Goal: Transaction & Acquisition: Purchase product/service

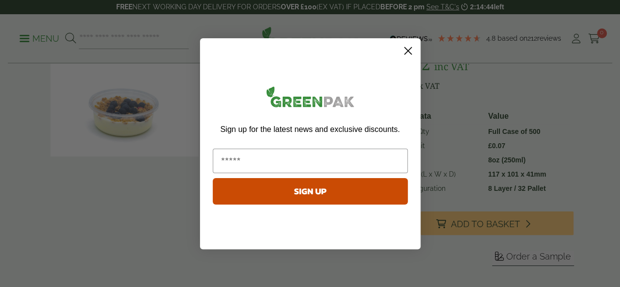
scroll to position [149, 0]
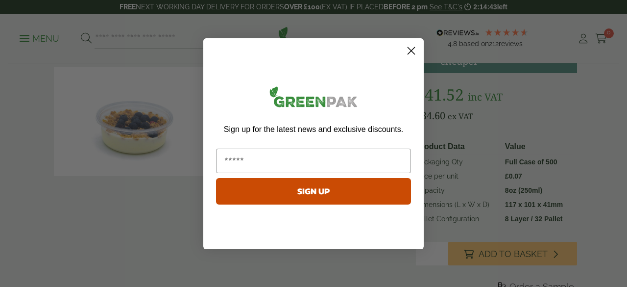
click at [411, 48] on circle "Close dialog" at bounding box center [411, 50] width 16 height 16
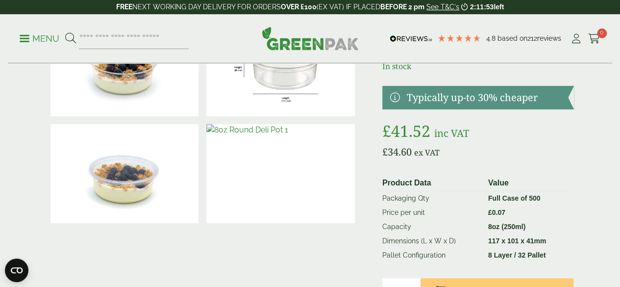
scroll to position [0, 0]
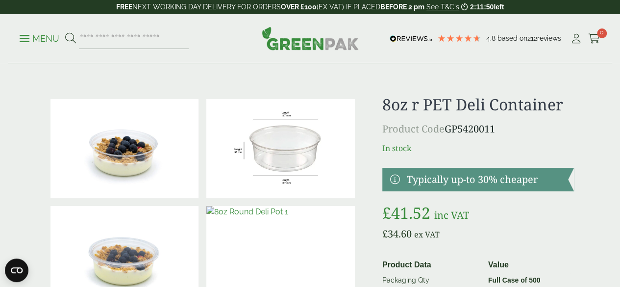
click at [310, 43] on img at bounding box center [310, 38] width 97 height 24
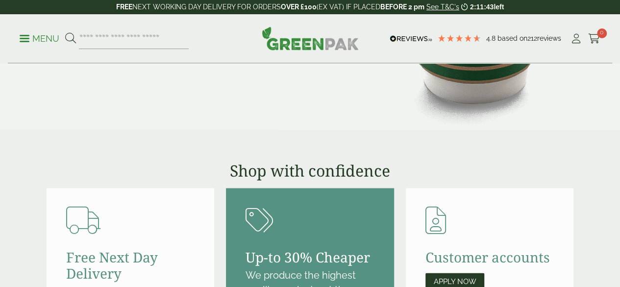
drag, startPoint x: 0, startPoint y: 0, endPoint x: 106, endPoint y: 141, distance: 176.1
click at [106, 141] on main "Kraft Burger Tray Street Food Classics Wide Range of Food Trays From £23.05 Sho…" at bounding box center [310, 207] width 620 height 2351
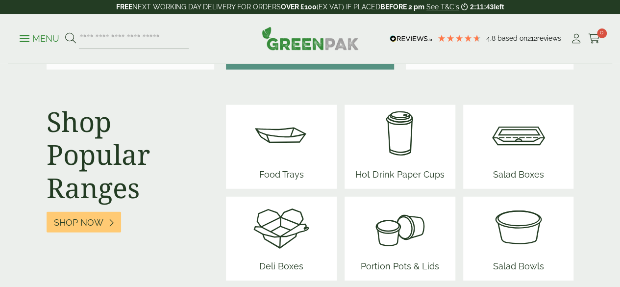
scroll to position [1234, 0]
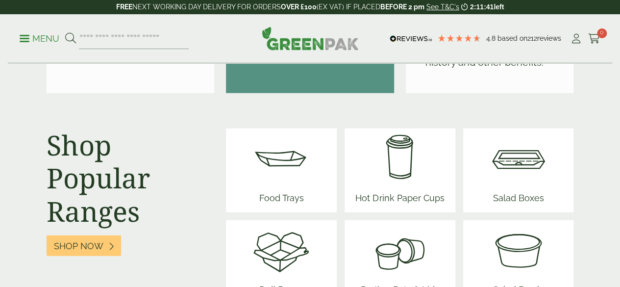
click at [412, 139] on img at bounding box center [399, 157] width 97 height 59
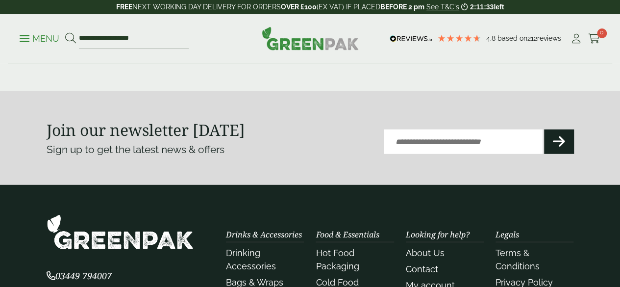
scroll to position [1267, 0]
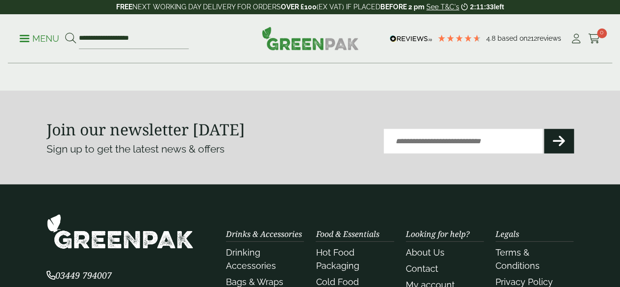
click at [291, 55] on link "2" at bounding box center [294, 47] width 16 height 16
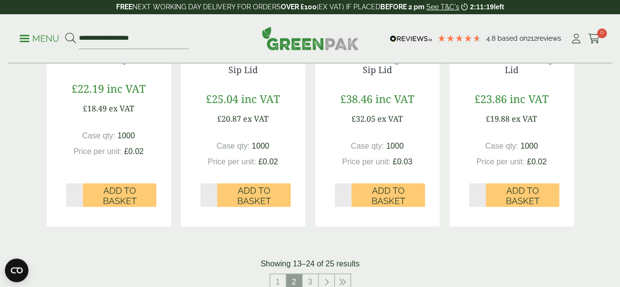
scroll to position [1048, 0]
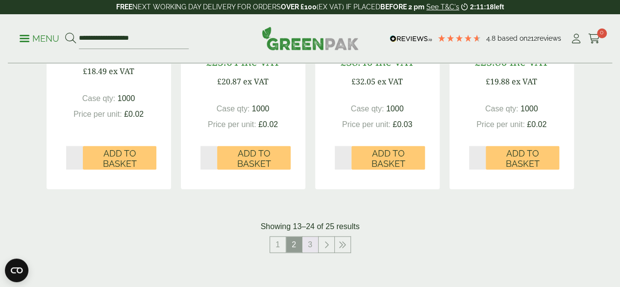
click at [311, 252] on link "3" at bounding box center [310, 245] width 16 height 16
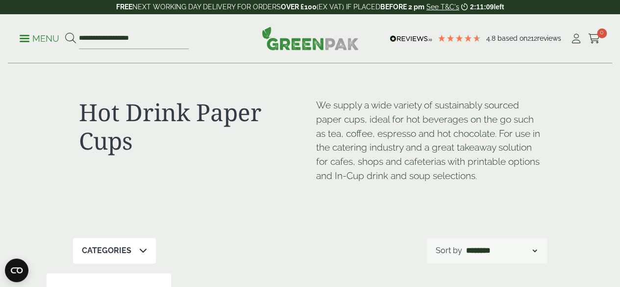
click at [34, 37] on p "Menu" at bounding box center [40, 39] width 40 height 12
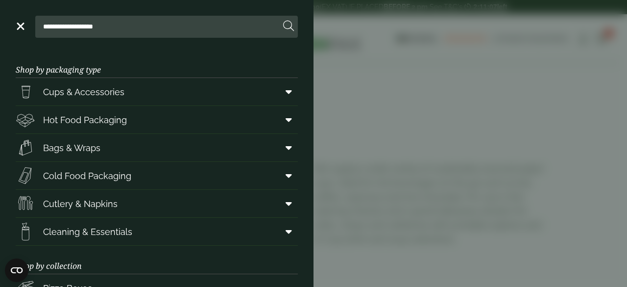
click at [70, 152] on span "Bags & Wraps" at bounding box center [71, 147] width 57 height 13
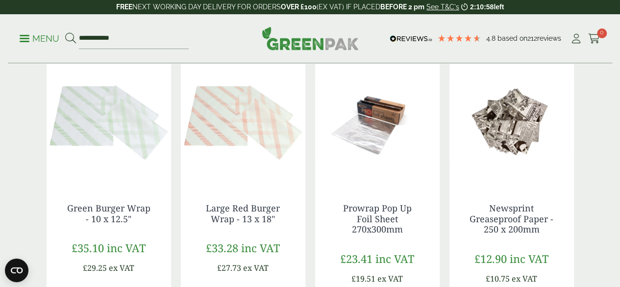
scroll to position [1097, 0]
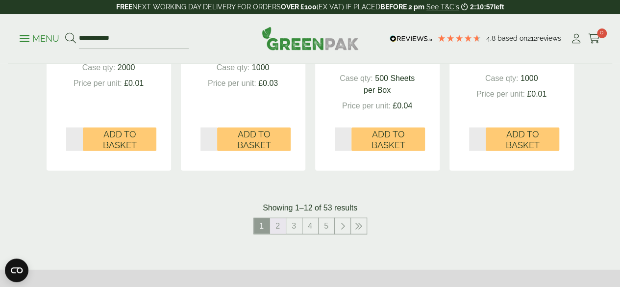
click at [281, 227] on link "2" at bounding box center [278, 226] width 16 height 16
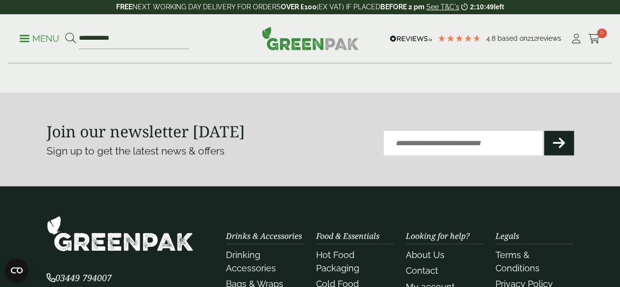
scroll to position [1098, 0]
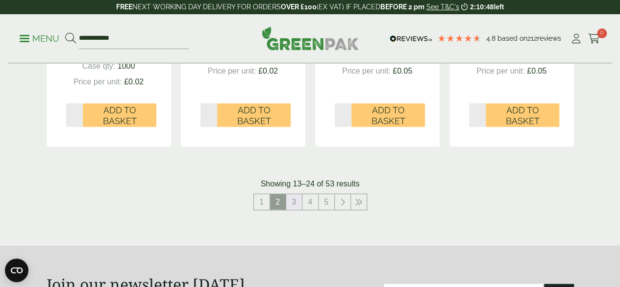
click at [295, 202] on link "3" at bounding box center [294, 202] width 16 height 16
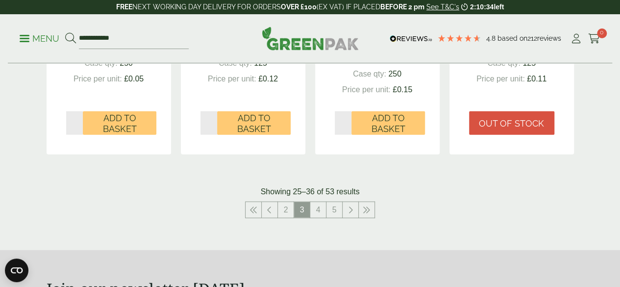
scroll to position [1081, 0]
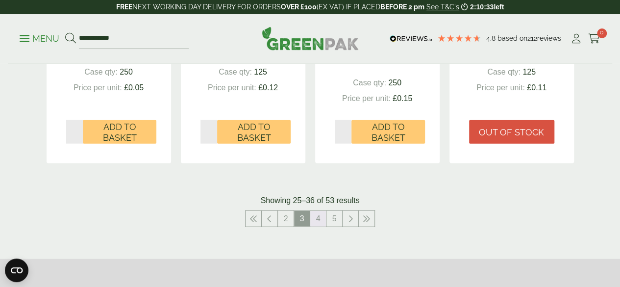
click at [323, 215] on link "4" at bounding box center [318, 219] width 16 height 16
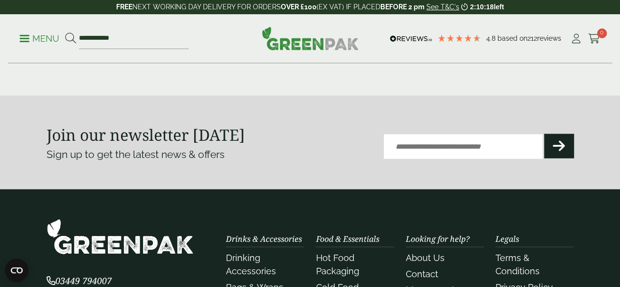
scroll to position [1138, 0]
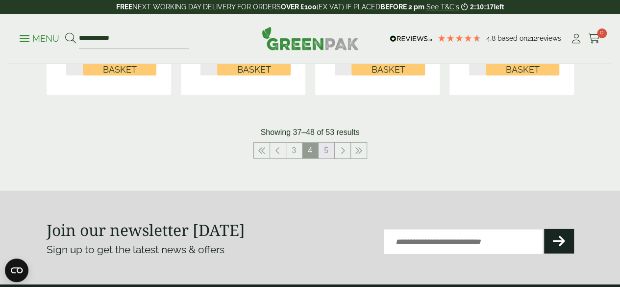
click at [326, 152] on link "5" at bounding box center [327, 151] width 16 height 16
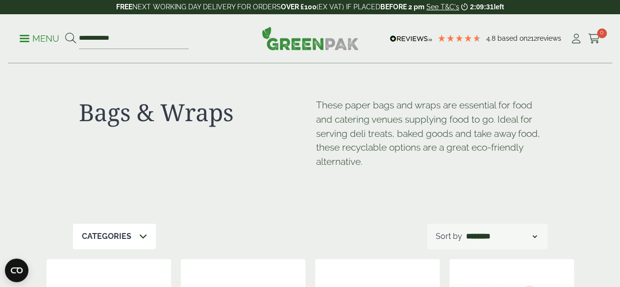
click at [24, 40] on p "Menu" at bounding box center [40, 39] width 40 height 12
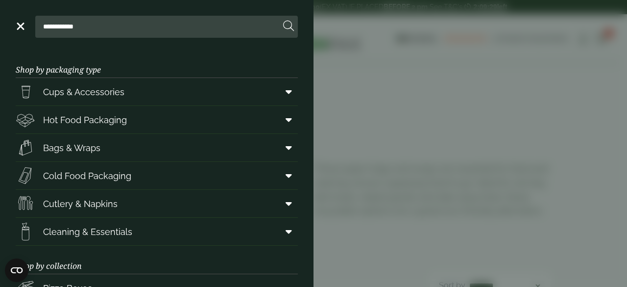
scroll to position [31, 0]
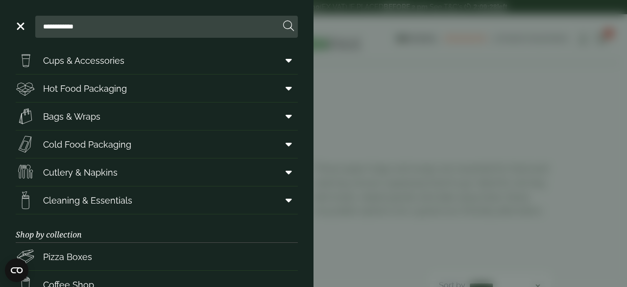
click at [107, 194] on span "Cleaning & Essentials" at bounding box center [87, 200] width 89 height 13
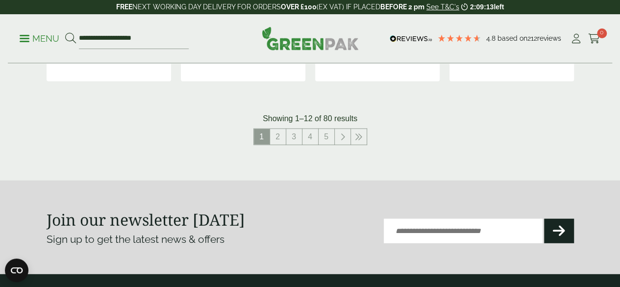
scroll to position [1169, 0]
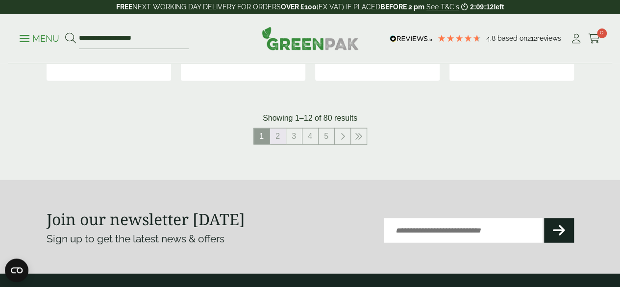
click at [279, 144] on link "2" at bounding box center [278, 136] width 16 height 16
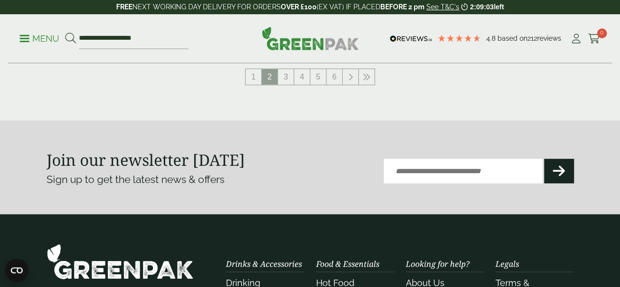
scroll to position [1229, 0]
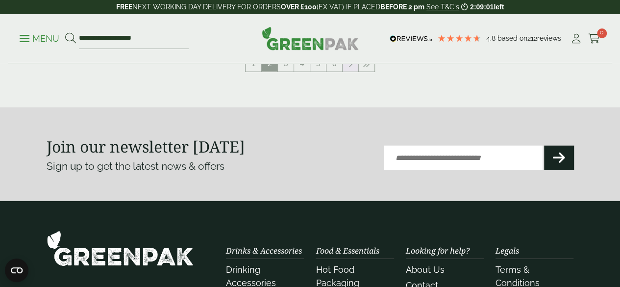
click at [348, 68] on icon at bounding box center [350, 64] width 5 height 8
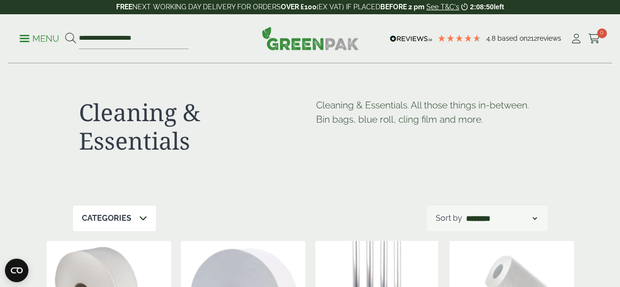
click at [49, 36] on p "Menu" at bounding box center [40, 39] width 40 height 12
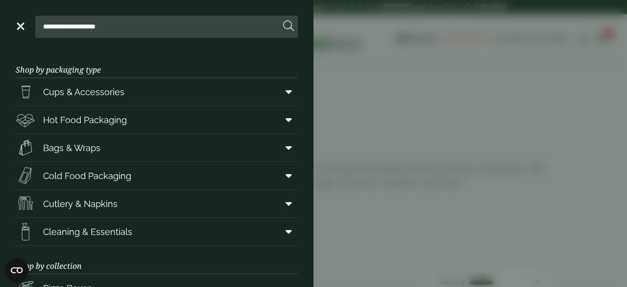
click at [115, 179] on span "Cold Food Packaging" at bounding box center [87, 175] width 88 height 13
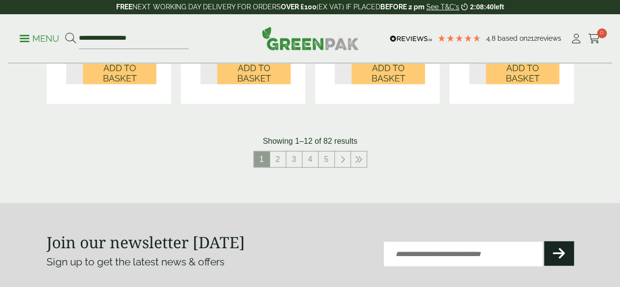
scroll to position [1148, 0]
drag, startPoint x: 273, startPoint y: 162, endPoint x: 275, endPoint y: 169, distance: 6.8
click at [275, 167] on link "2" at bounding box center [278, 159] width 16 height 16
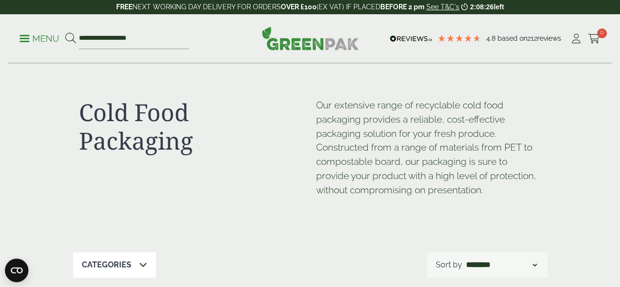
click at [45, 33] on p "Menu" at bounding box center [40, 39] width 40 height 12
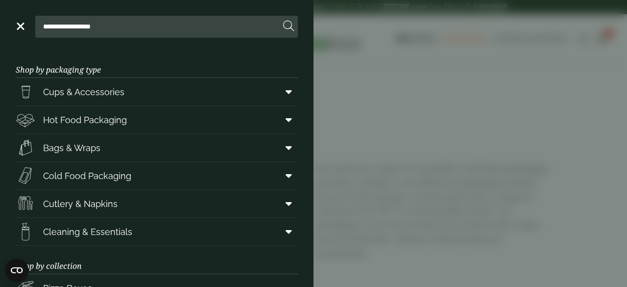
click at [125, 86] on link "Cups & Accessories" at bounding box center [157, 91] width 282 height 27
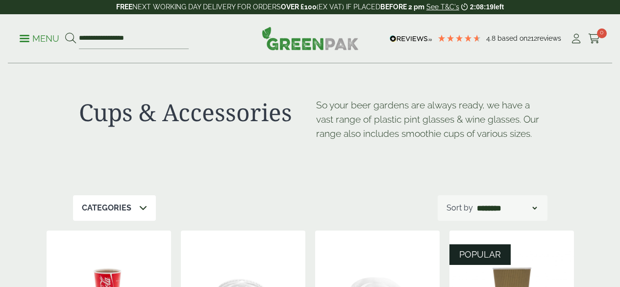
click at [37, 43] on p "Menu" at bounding box center [40, 39] width 40 height 12
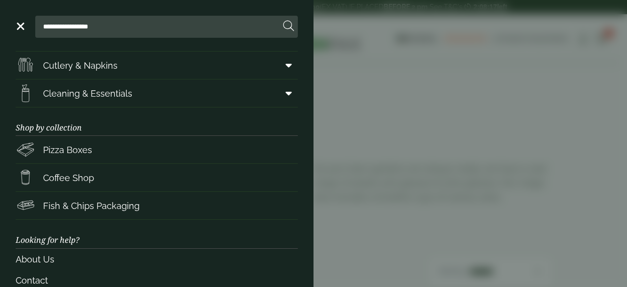
scroll to position [140, 0]
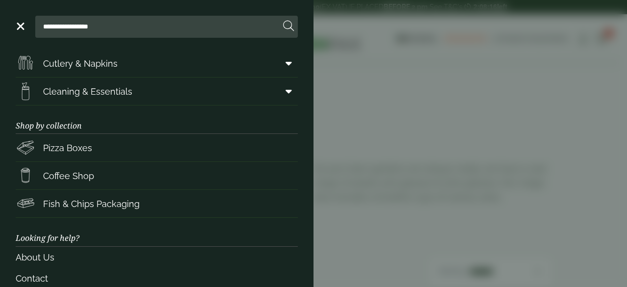
click at [61, 166] on span "Coffee Shop" at bounding box center [55, 176] width 78 height 20
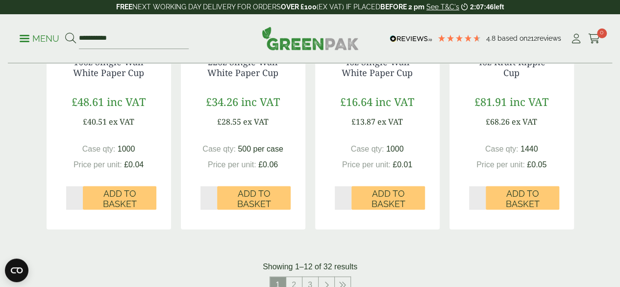
scroll to position [1132, 0]
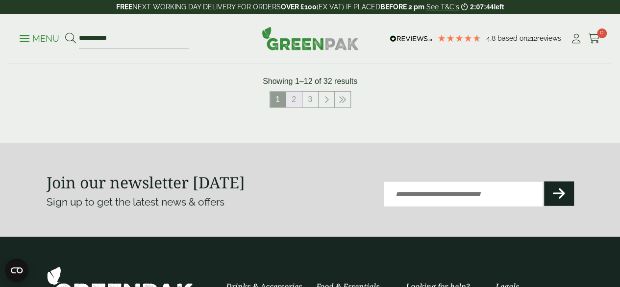
click at [294, 107] on link "2" at bounding box center [294, 100] width 16 height 16
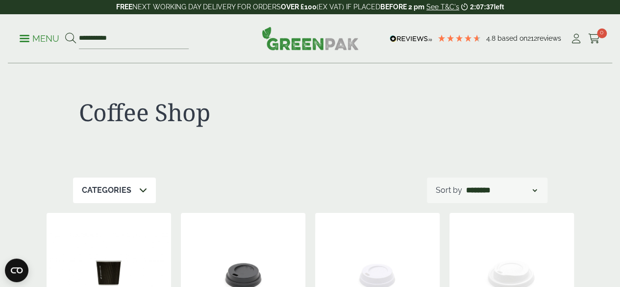
click at [55, 39] on p "Menu" at bounding box center [40, 39] width 40 height 12
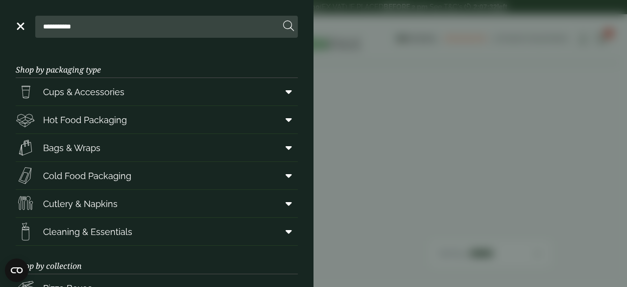
click at [107, 125] on span "Hot Food Packaging" at bounding box center [85, 119] width 84 height 13
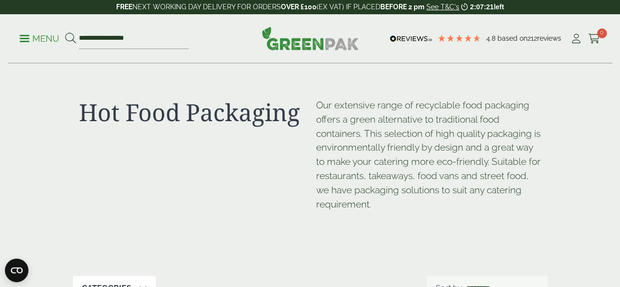
click at [33, 29] on ul "**********" at bounding box center [104, 38] width 169 height 21
click at [23, 43] on p "Menu" at bounding box center [40, 39] width 40 height 12
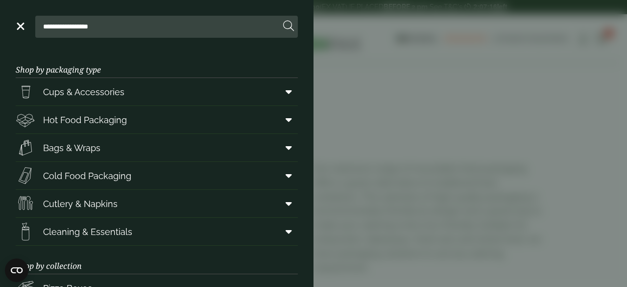
click at [99, 204] on span "Cutlery & Napkins" at bounding box center [80, 203] width 75 height 13
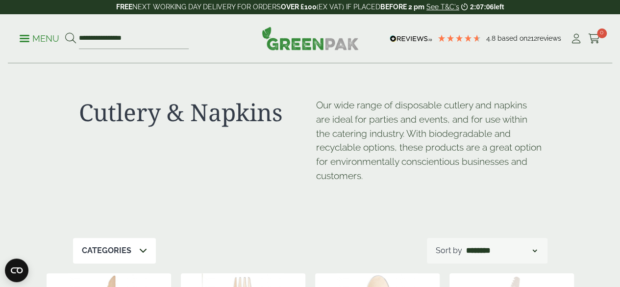
click at [591, 41] on icon at bounding box center [594, 39] width 12 height 10
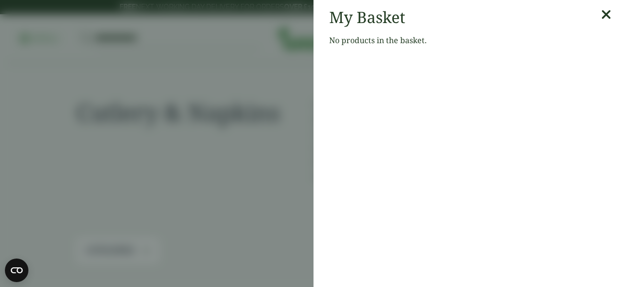
click at [602, 13] on icon at bounding box center [607, 15] width 10 height 14
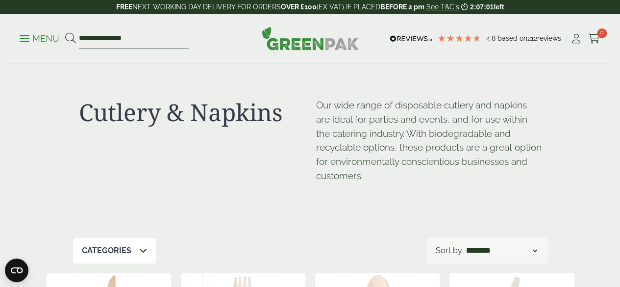
click at [133, 44] on input "**********" at bounding box center [134, 38] width 110 height 21
type input "****"
click at [65, 32] on button at bounding box center [70, 38] width 11 height 13
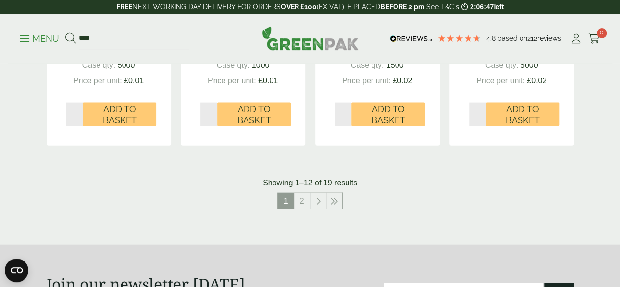
scroll to position [1089, 0]
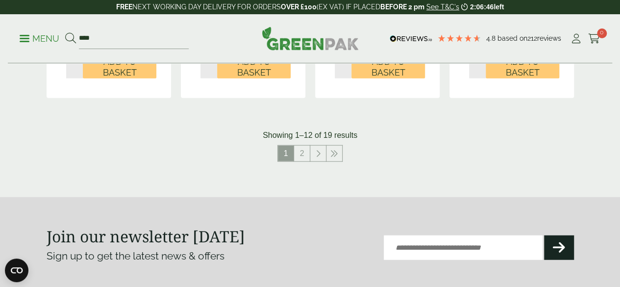
click at [312, 141] on p "Showing 1–12 of 19 results" at bounding box center [310, 135] width 95 height 12
click at [307, 161] on link "2" at bounding box center [302, 154] width 16 height 16
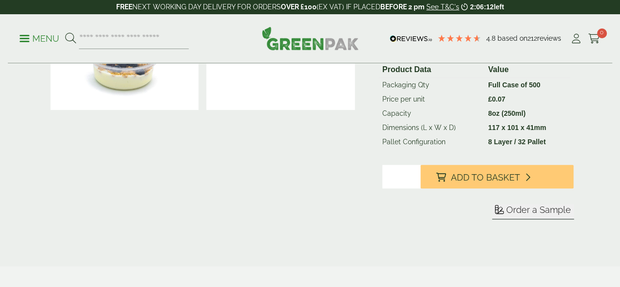
click at [511, 188] on button "Add to Basket" at bounding box center [497, 177] width 153 height 24
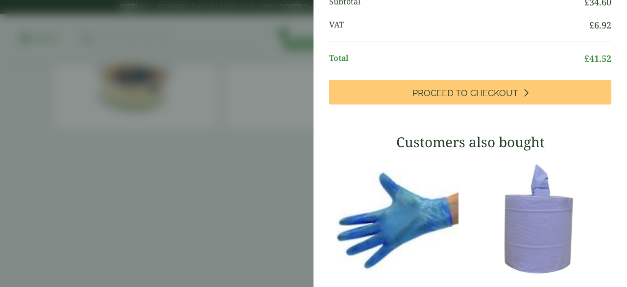
scroll to position [149, 0]
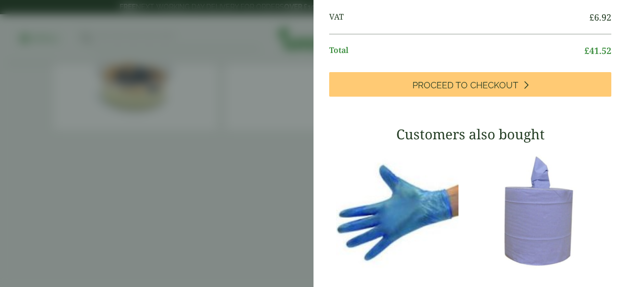
click at [466, 97] on link "Proceed to Checkout" at bounding box center [470, 84] width 282 height 25
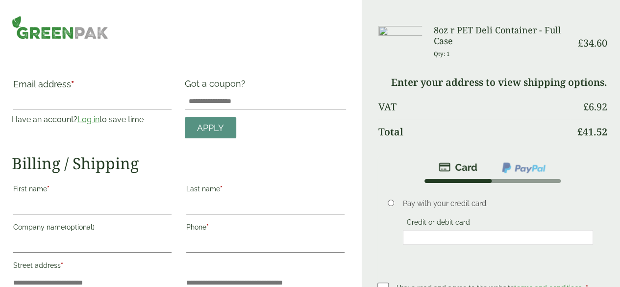
click at [61, 36] on div "— OR — Email address * Have an account? Log in to save time Username or email a…" at bounding box center [181, 244] width 362 height 488
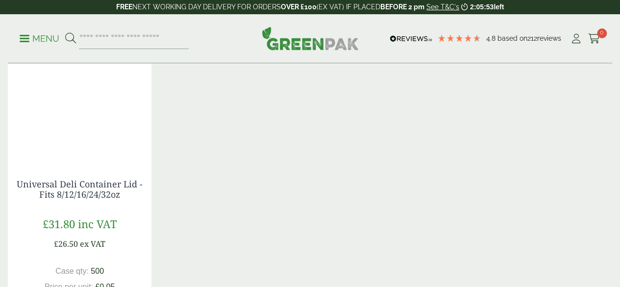
click at [55, 196] on link "Universal Deli Container Lid - Fits 8/12/16/24/32oz" at bounding box center [80, 188] width 126 height 23
click at [115, 200] on link "Universal Deli Container Lid - Fits 8/12/16/24/32oz" at bounding box center [80, 188] width 126 height 23
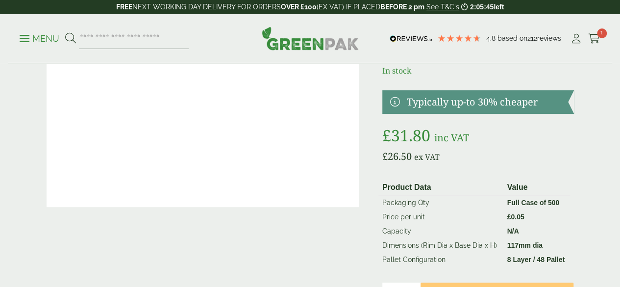
scroll to position [188, 0]
